Goal: Information Seeking & Learning: Learn about a topic

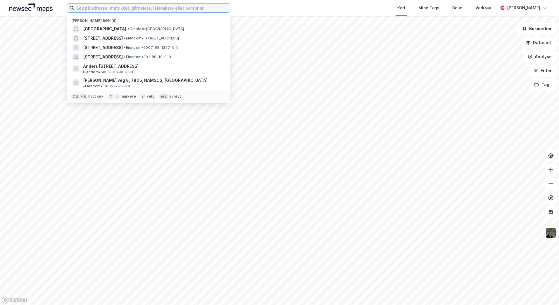
click at [115, 9] on input at bounding box center [152, 8] width 156 height 9
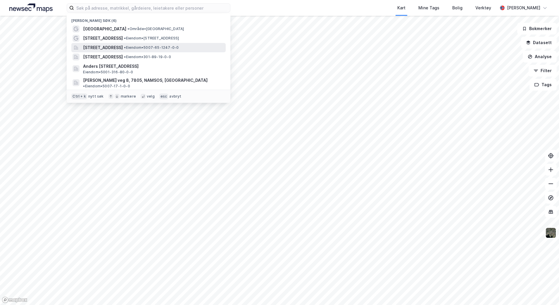
click at [122, 48] on span "[STREET_ADDRESS]" at bounding box center [103, 47] width 40 height 7
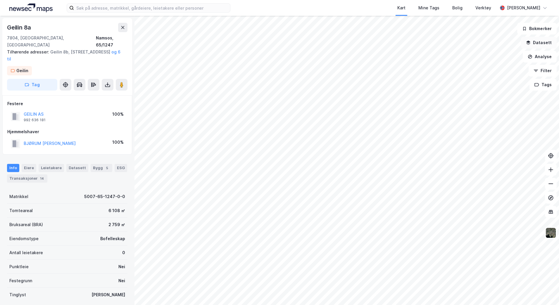
click at [548, 44] on button "Datasett" at bounding box center [539, 43] width 36 height 12
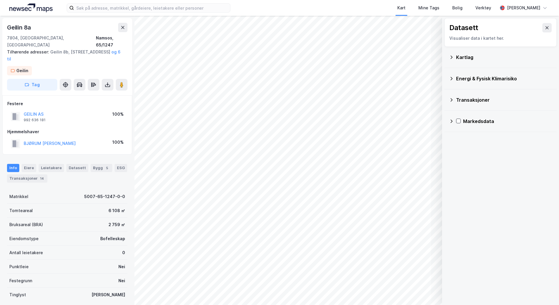
click at [454, 58] on div "Kartlag" at bounding box center [500, 57] width 103 height 14
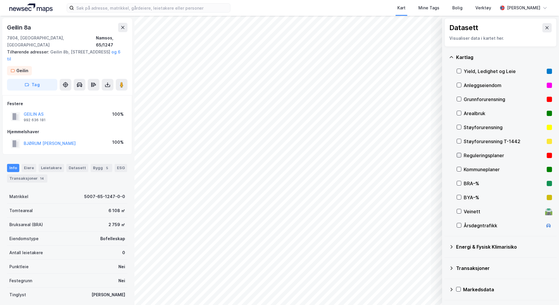
click at [460, 156] on icon at bounding box center [459, 155] width 4 height 4
drag, startPoint x: 111, startPoint y: 40, endPoint x: 128, endPoint y: 40, distance: 17.0
click at [128, 40] on div "[STREET_ADDRESS], [GEOGRAPHIC_DATA] [GEOGRAPHIC_DATA], 65/1247 Tilhørende adres…" at bounding box center [67, 56] width 130 height 77
copy div "65/1247"
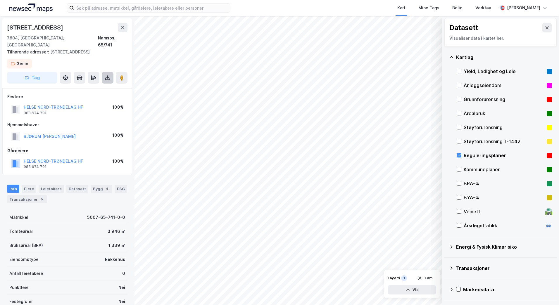
click at [106, 75] on icon at bounding box center [108, 78] width 6 height 6
click at [101, 85] on div "Last ned grunnbok" at bounding box center [82, 89] width 62 height 9
click at [78, 87] on div "Last ned grunnbok" at bounding box center [79, 89] width 34 height 5
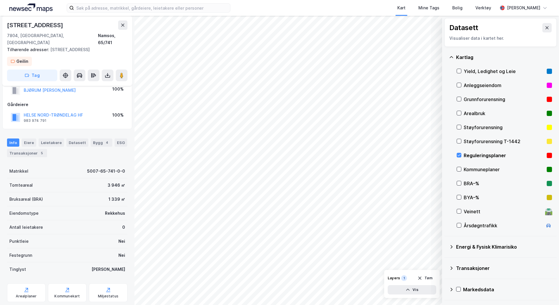
scroll to position [55, 0]
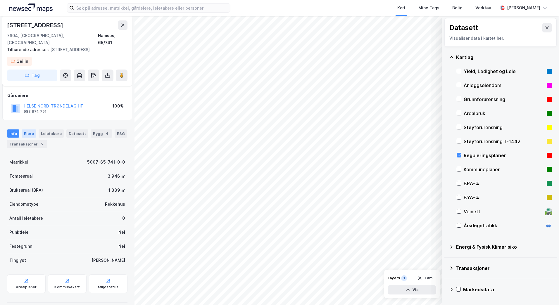
click at [32, 130] on div "Eiere" at bounding box center [29, 134] width 15 height 8
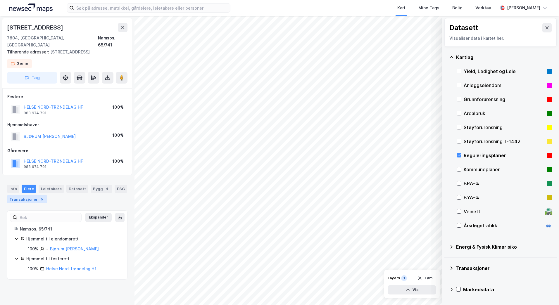
click at [42, 197] on div "5" at bounding box center [42, 200] width 6 height 6
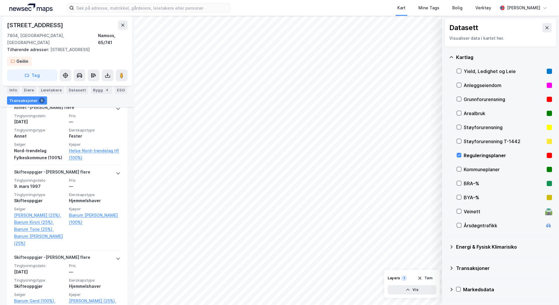
scroll to position [183, 0]
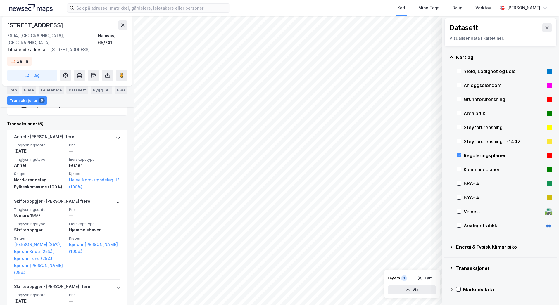
click at [126, 127] on div "[STREET_ADDRESS], [STREET_ADDRESS] Tilhørende adresser: [STREET_ADDRESS], [STRE…" at bounding box center [67, 161] width 135 height 290
